Goal: Use online tool/utility: Use online tool/utility

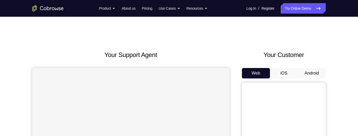
click at [317, 73] on button "Android" at bounding box center [312, 73] width 28 height 10
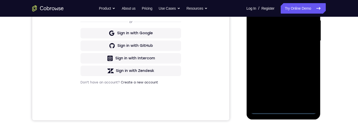
scroll to position [120, 0]
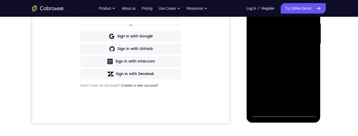
click at [282, 113] on div at bounding box center [283, 44] width 66 height 147
click at [309, 90] on div at bounding box center [283, 44] width 66 height 147
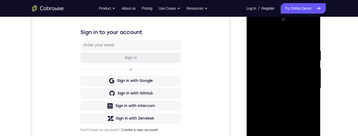
click at [268, 36] on div at bounding box center [283, 88] width 66 height 147
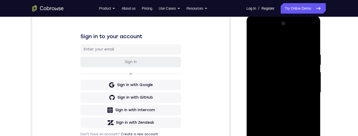
click at [308, 92] on div at bounding box center [283, 92] width 66 height 147
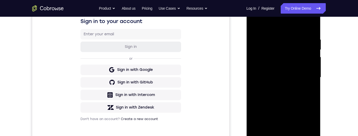
scroll to position [105, 0]
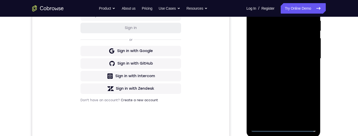
click at [279, 121] on div at bounding box center [283, 58] width 66 height 147
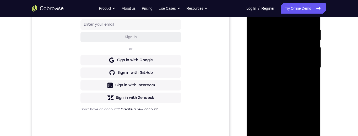
click at [287, 95] on div at bounding box center [283, 67] width 66 height 147
click at [295, 77] on div at bounding box center [283, 67] width 66 height 147
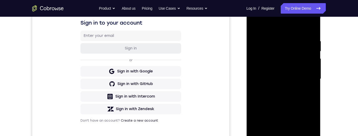
click at [296, 74] on div at bounding box center [283, 79] width 66 height 147
click at [291, 66] on div at bounding box center [283, 79] width 66 height 147
click at [277, 80] on div at bounding box center [283, 79] width 66 height 147
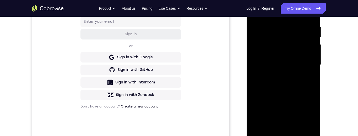
click at [286, 83] on div at bounding box center [283, 65] width 66 height 147
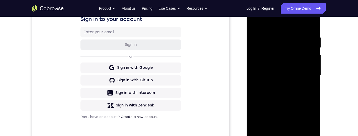
scroll to position [113, 0]
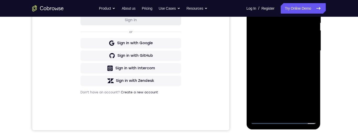
click at [296, 108] on div at bounding box center [283, 50] width 66 height 147
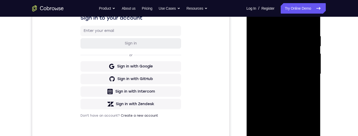
click at [306, 59] on div at bounding box center [283, 74] width 66 height 147
click at [258, 50] on div at bounding box center [283, 74] width 66 height 147
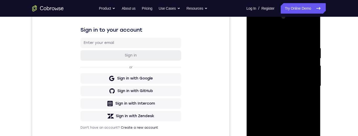
click at [284, 61] on div at bounding box center [283, 86] width 66 height 147
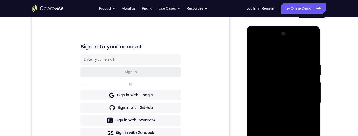
scroll to position [82, 0]
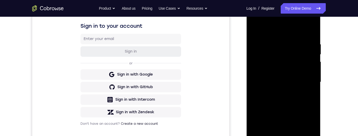
click at [287, 104] on div at bounding box center [283, 82] width 66 height 147
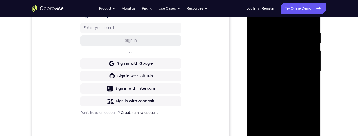
click at [313, 91] on div at bounding box center [283, 71] width 66 height 147
click at [312, 92] on div at bounding box center [283, 71] width 66 height 147
click at [254, 86] on div at bounding box center [283, 71] width 66 height 147
click at [254, 106] on div at bounding box center [283, 71] width 66 height 147
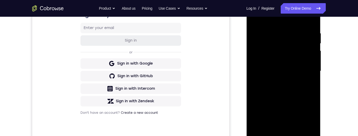
click at [296, 131] on div at bounding box center [283, 71] width 66 height 147
click at [282, 99] on div at bounding box center [283, 71] width 66 height 147
click at [294, 86] on div at bounding box center [283, 71] width 66 height 147
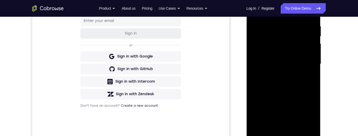
click at [288, 106] on div at bounding box center [283, 64] width 66 height 147
click at [299, 107] on div at bounding box center [283, 64] width 66 height 147
click at [277, 101] on div at bounding box center [283, 64] width 66 height 147
click at [281, 113] on div at bounding box center [283, 64] width 66 height 147
click at [302, 113] on div at bounding box center [283, 64] width 66 height 147
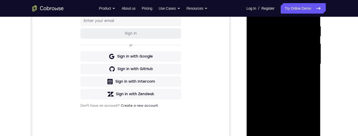
click at [304, 107] on div at bounding box center [283, 64] width 66 height 147
click at [274, 122] on div at bounding box center [283, 64] width 66 height 147
click at [312, 112] on div at bounding box center [283, 64] width 66 height 147
click at [313, 115] on div at bounding box center [283, 64] width 66 height 147
click at [306, 77] on div at bounding box center [283, 64] width 66 height 147
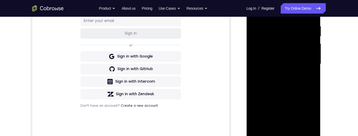
click at [310, 77] on div at bounding box center [283, 64] width 66 height 147
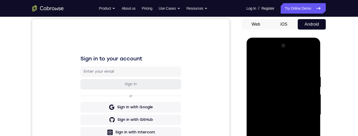
click at [255, 61] on div at bounding box center [283, 115] width 66 height 147
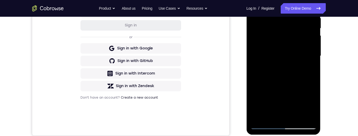
click at [296, 62] on div at bounding box center [283, 56] width 66 height 147
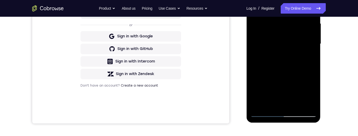
click at [264, 104] on div at bounding box center [283, 44] width 66 height 147
click at [271, 102] on div at bounding box center [283, 44] width 66 height 147
click at [297, 73] on div at bounding box center [283, 44] width 66 height 147
click at [296, 74] on div at bounding box center [283, 44] width 66 height 147
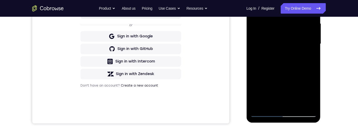
click at [255, 105] on div at bounding box center [283, 44] width 66 height 147
click at [311, 56] on div at bounding box center [283, 44] width 66 height 147
click at [308, 54] on div at bounding box center [283, 44] width 66 height 147
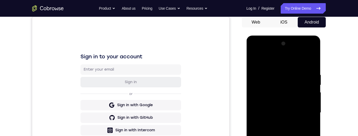
click at [254, 64] on div at bounding box center [283, 113] width 66 height 147
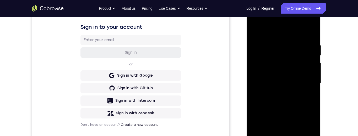
scroll to position [91, 0]
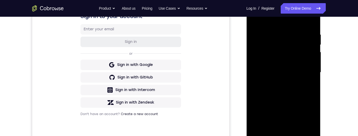
click at [297, 66] on div at bounding box center [283, 72] width 66 height 147
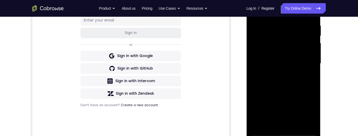
scroll to position [141, 0]
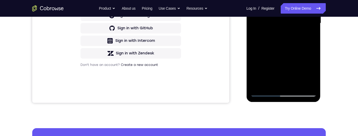
click at [308, 83] on div at bounding box center [283, 23] width 66 height 147
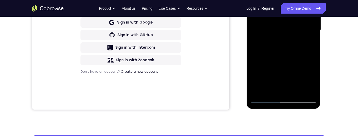
scroll to position [61, 0]
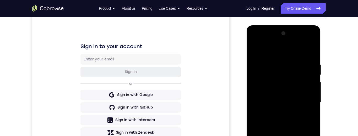
click at [256, 50] on div at bounding box center [283, 102] width 66 height 147
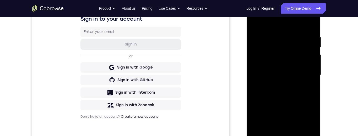
click at [298, 89] on div at bounding box center [283, 75] width 66 height 147
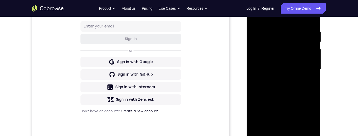
scroll to position [97, 0]
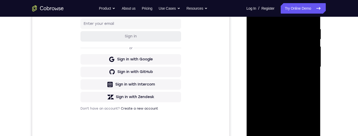
click at [276, 111] on div at bounding box center [283, 67] width 66 height 147
click at [289, 111] on div at bounding box center [283, 67] width 66 height 147
click at [309, 81] on div at bounding box center [283, 67] width 66 height 147
click at [270, 129] on div at bounding box center [283, 67] width 66 height 147
click at [254, 98] on div at bounding box center [283, 67] width 66 height 147
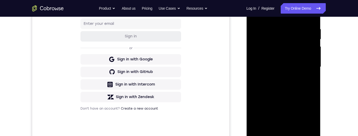
click at [309, 77] on div at bounding box center [283, 67] width 66 height 147
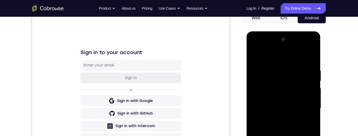
click at [255, 56] on div at bounding box center [283, 108] width 66 height 147
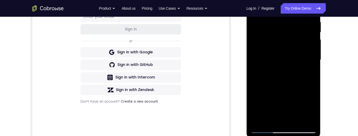
click at [296, 86] on div at bounding box center [283, 60] width 66 height 147
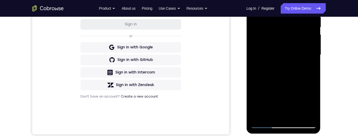
click at [272, 113] on div at bounding box center [283, 55] width 66 height 147
click at [310, 105] on div at bounding box center [283, 55] width 66 height 147
click at [269, 114] on div at bounding box center [283, 55] width 66 height 147
click at [255, 88] on div at bounding box center [283, 55] width 66 height 147
click at [308, 64] on div at bounding box center [283, 55] width 66 height 147
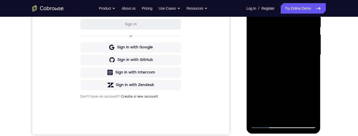
scroll to position [46, 0]
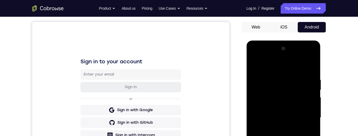
click at [255, 67] on div at bounding box center [283, 118] width 66 height 147
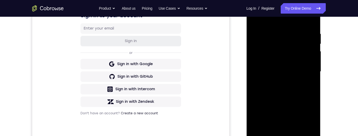
scroll to position [106, 0]
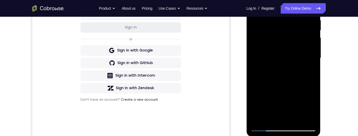
click at [290, 119] on div at bounding box center [283, 58] width 66 height 147
click at [279, 117] on div at bounding box center [283, 58] width 66 height 147
click at [309, 74] on div at bounding box center [283, 58] width 66 height 147
click at [307, 73] on div at bounding box center [283, 58] width 66 height 147
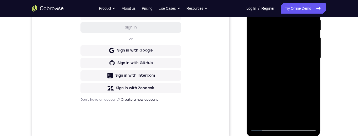
click at [309, 73] on div at bounding box center [283, 58] width 66 height 147
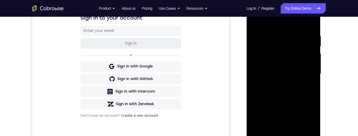
scroll to position [89, 0]
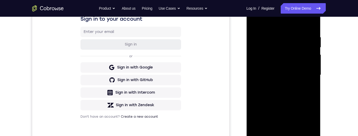
click at [308, 89] on div at bounding box center [283, 75] width 66 height 147
click at [312, 123] on div at bounding box center [283, 75] width 66 height 147
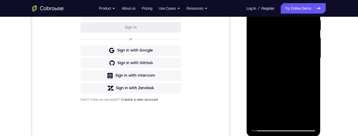
click at [270, 118] on div at bounding box center [283, 58] width 66 height 147
click at [292, 107] on div at bounding box center [283, 58] width 66 height 147
click at [283, 106] on div at bounding box center [283, 58] width 66 height 147
click at [308, 67] on div at bounding box center [283, 58] width 66 height 147
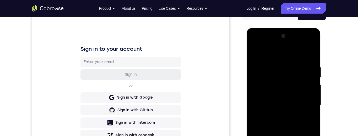
click at [252, 55] on div at bounding box center [283, 105] width 66 height 147
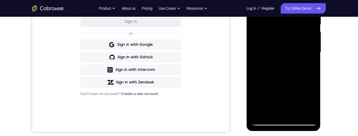
scroll to position [95, 0]
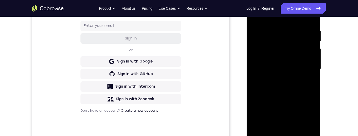
click at [288, 61] on div at bounding box center [283, 69] width 66 height 147
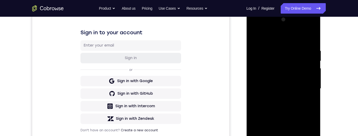
click at [253, 37] on div at bounding box center [283, 88] width 66 height 147
click at [261, 52] on div at bounding box center [283, 88] width 66 height 147
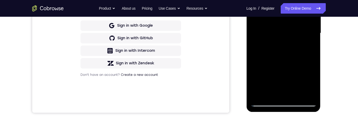
scroll to position [102, 0]
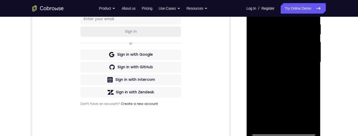
click at [283, 32] on div at bounding box center [283, 62] width 66 height 147
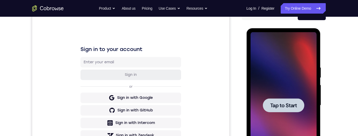
scroll to position [51, 0]
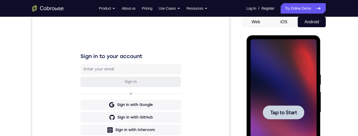
click at [279, 112] on span "Tap to Start" at bounding box center [283, 112] width 27 height 5
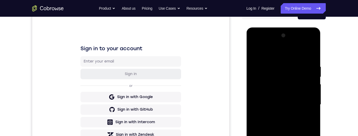
scroll to position [113, 0]
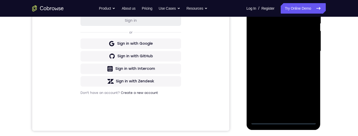
click at [283, 119] on div at bounding box center [283, 51] width 66 height 147
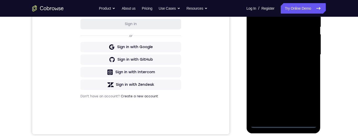
click at [306, 102] on div at bounding box center [283, 54] width 66 height 147
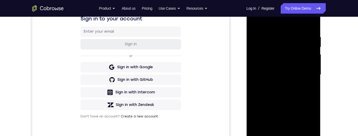
scroll to position [83, 0]
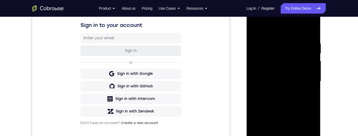
click at [274, 32] on div at bounding box center [283, 81] width 66 height 147
click at [306, 81] on div at bounding box center [283, 81] width 66 height 147
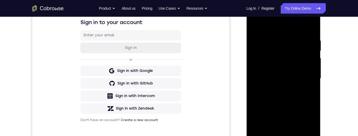
scroll to position [96, 0]
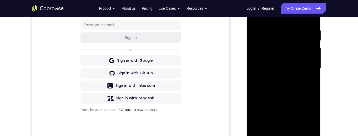
click at [278, 79] on div at bounding box center [283, 68] width 66 height 147
click at [283, 95] on div at bounding box center [283, 68] width 66 height 147
click at [297, 64] on div at bounding box center [283, 68] width 66 height 147
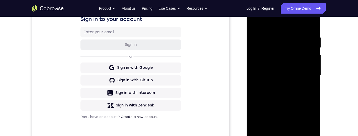
click at [290, 75] on div at bounding box center [283, 75] width 66 height 147
click at [298, 69] on div at bounding box center [283, 75] width 66 height 147
click at [282, 77] on div at bounding box center [283, 75] width 66 height 147
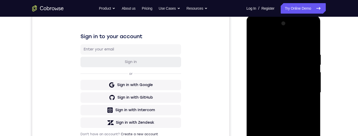
scroll to position [101, 0]
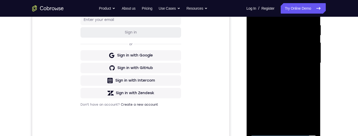
click at [293, 120] on div at bounding box center [283, 63] width 66 height 147
click at [304, 45] on div at bounding box center [283, 63] width 66 height 147
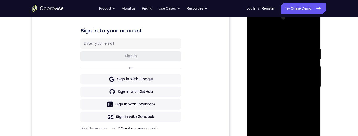
scroll to position [71, 0]
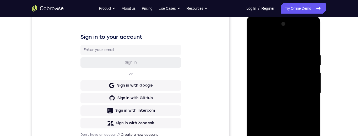
click at [255, 33] on div at bounding box center [283, 93] width 66 height 147
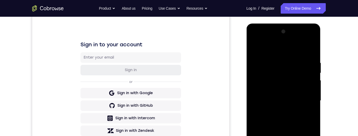
click at [262, 86] on div at bounding box center [283, 101] width 66 height 147
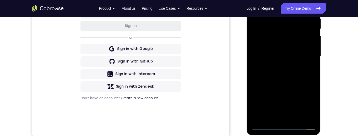
click at [279, 66] on div at bounding box center [283, 56] width 66 height 147
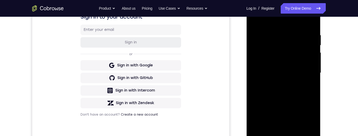
click at [288, 101] on div at bounding box center [283, 73] width 66 height 147
click at [298, 70] on div at bounding box center [283, 73] width 66 height 147
click at [302, 58] on div at bounding box center [283, 73] width 66 height 147
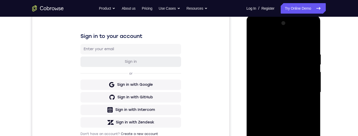
click at [262, 69] on div at bounding box center [283, 92] width 66 height 147
click at [271, 67] on div at bounding box center [283, 92] width 66 height 147
click at [264, 68] on div at bounding box center [283, 92] width 66 height 147
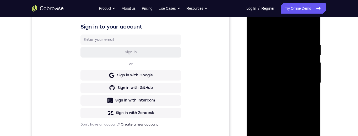
scroll to position [108, 0]
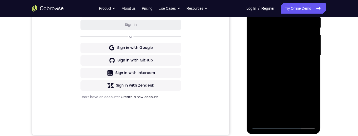
click at [288, 76] on div at bounding box center [283, 55] width 66 height 147
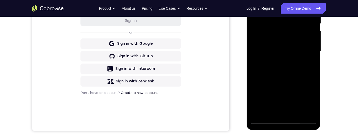
click at [255, 84] on div at bounding box center [283, 51] width 66 height 147
click at [255, 76] on div at bounding box center [283, 51] width 66 height 147
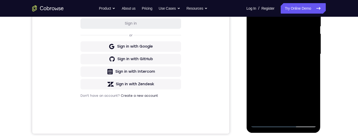
scroll to position [110, 0]
click at [254, 101] on div at bounding box center [283, 54] width 66 height 147
click at [254, 29] on div at bounding box center [283, 54] width 66 height 147
click at [314, 32] on div at bounding box center [283, 54] width 66 height 147
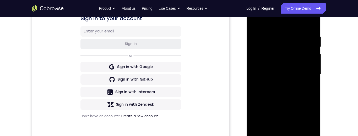
click at [313, 53] on div at bounding box center [283, 74] width 66 height 147
click at [255, 99] on div at bounding box center [283, 74] width 66 height 147
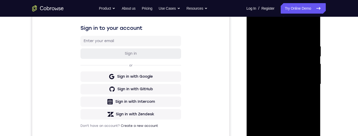
click at [312, 64] on div at bounding box center [283, 84] width 66 height 147
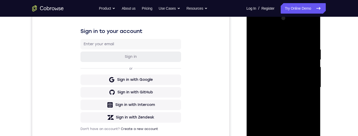
click at [312, 66] on div at bounding box center [283, 87] width 66 height 147
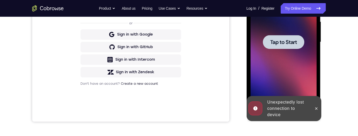
scroll to position [132, 0]
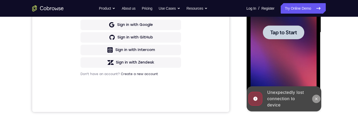
click at [314, 100] on icon at bounding box center [316, 99] width 4 height 4
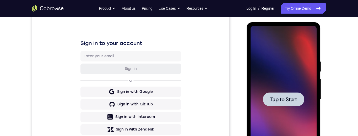
scroll to position [63, 0]
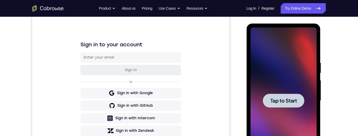
click at [287, 99] on span "Tap to Start" at bounding box center [283, 100] width 27 height 5
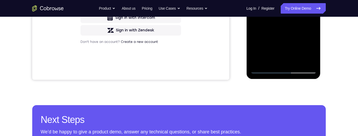
scroll to position [157, 0]
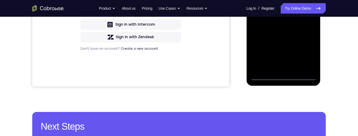
click at [282, 76] on div at bounding box center [283, 7] width 66 height 147
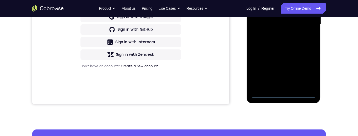
scroll to position [138, 0]
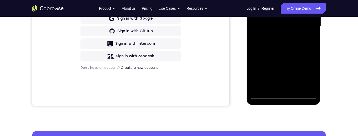
click at [260, 18] on div at bounding box center [283, 26] width 66 height 147
click at [285, 39] on div at bounding box center [283, 26] width 66 height 147
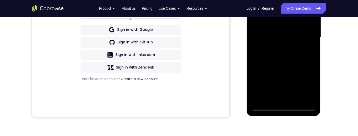
click at [284, 97] on div at bounding box center [283, 37] width 66 height 147
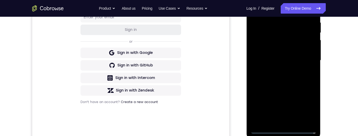
click at [282, 41] on div at bounding box center [283, 60] width 66 height 147
click at [294, 27] on div at bounding box center [283, 61] width 66 height 147
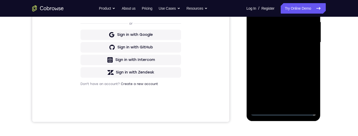
scroll to position [99, 0]
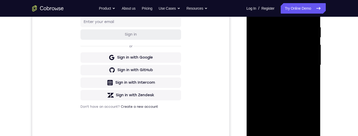
click at [290, 43] on div at bounding box center [283, 65] width 66 height 147
click at [307, 78] on div at bounding box center [283, 65] width 66 height 147
click at [309, 78] on div at bounding box center [283, 65] width 66 height 147
click at [304, 122] on div at bounding box center [283, 65] width 66 height 147
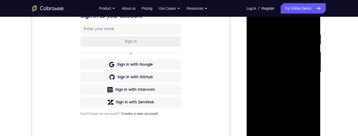
scroll to position [133, 0]
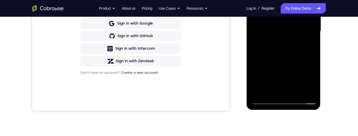
click at [306, 89] on div at bounding box center [283, 31] width 66 height 147
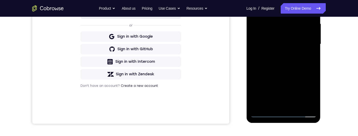
click at [299, 103] on div at bounding box center [283, 44] width 66 height 147
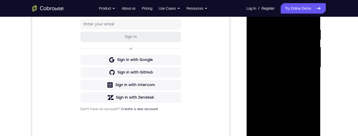
click at [333, 65] on div "Your Support Agent Your Customer Web iOS Android Next Steps We’d be happy to gi…" at bounding box center [178, 93] width 335 height 346
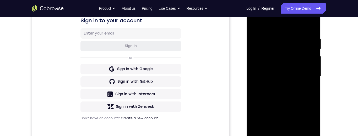
click at [309, 73] on div at bounding box center [283, 76] width 66 height 147
click at [255, 76] on div at bounding box center [283, 76] width 66 height 147
click at [255, 49] on div at bounding box center [283, 76] width 66 height 147
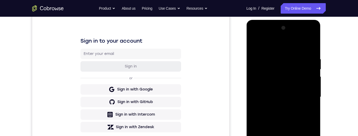
click at [297, 37] on div at bounding box center [283, 97] width 66 height 147
click at [279, 62] on div at bounding box center [283, 97] width 66 height 147
click at [257, 77] on div at bounding box center [283, 97] width 66 height 147
click at [298, 36] on div at bounding box center [283, 97] width 66 height 147
click at [259, 36] on div at bounding box center [283, 97] width 66 height 147
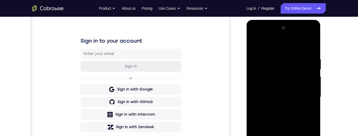
click at [278, 50] on div at bounding box center [283, 97] width 66 height 147
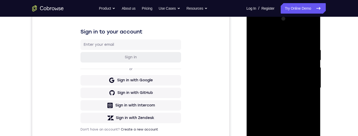
click at [254, 60] on div at bounding box center [283, 88] width 66 height 147
click at [255, 75] on div at bounding box center [283, 88] width 66 height 147
click at [256, 89] on div at bounding box center [283, 88] width 66 height 147
click at [254, 106] on div at bounding box center [283, 88] width 66 height 147
click at [298, 28] on div at bounding box center [283, 88] width 66 height 147
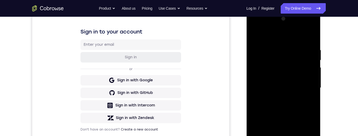
click at [258, 28] on div at bounding box center [283, 88] width 66 height 147
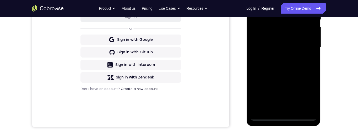
scroll to position [61, 0]
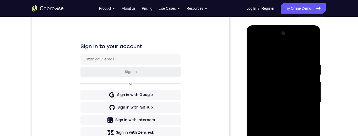
click at [308, 43] on div at bounding box center [283, 102] width 66 height 147
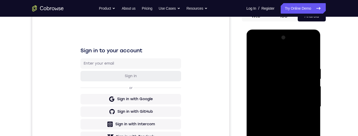
click at [274, 66] on div at bounding box center [283, 107] width 66 height 147
click at [277, 74] on div at bounding box center [283, 107] width 66 height 147
click at [347, 64] on div "Your Support Agent Your Customer Web iOS Android Next Steps We’d be happy to gi…" at bounding box center [179, 133] width 358 height 346
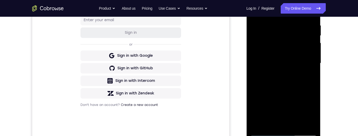
scroll to position [92, 0]
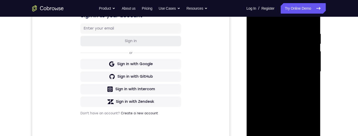
click at [273, 47] on div at bounding box center [283, 71] width 66 height 147
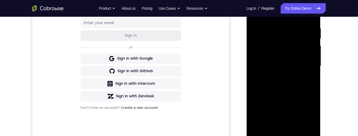
scroll to position [66, 0]
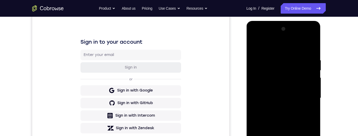
click at [299, 46] on div at bounding box center [283, 98] width 66 height 147
click at [271, 46] on div at bounding box center [283, 98] width 66 height 147
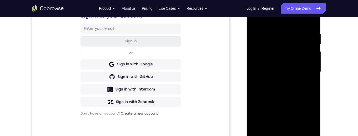
scroll to position [105, 0]
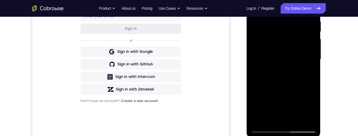
click at [288, 70] on div at bounding box center [283, 59] width 66 height 147
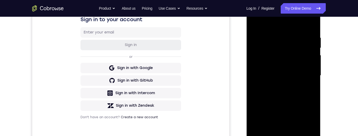
scroll to position [100, 0]
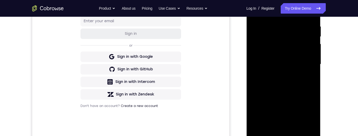
click at [288, 114] on div at bounding box center [283, 64] width 66 height 147
click at [337, 59] on div "Your Support Agent Your Customer Web iOS Android Next Steps We’d be happy to gi…" at bounding box center [178, 90] width 335 height 346
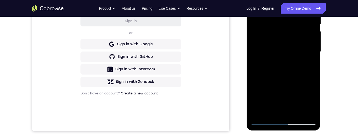
click at [270, 110] on div at bounding box center [283, 52] width 66 height 147
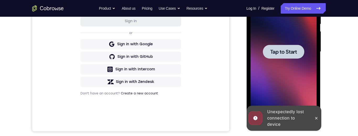
scroll to position [111, 0]
